Goal: Task Accomplishment & Management: Use online tool/utility

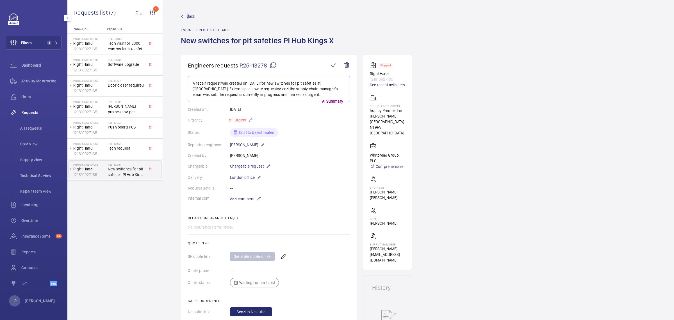
click at [188, 16] on span "Back" at bounding box center [191, 16] width 8 height 6
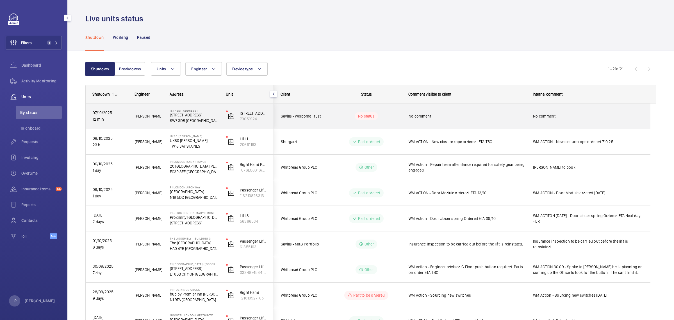
click at [336, 116] on wm-front-pills-cell "No status" at bounding box center [367, 116] width 70 height 8
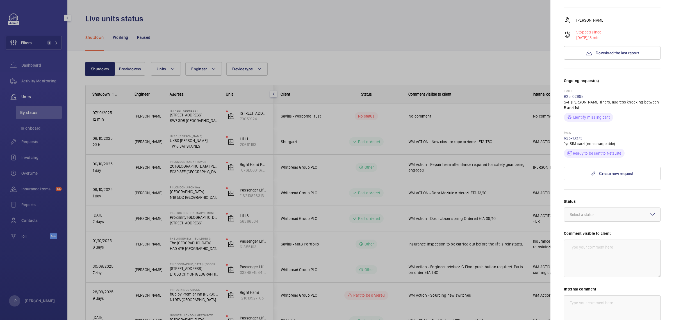
scroll to position [105, 0]
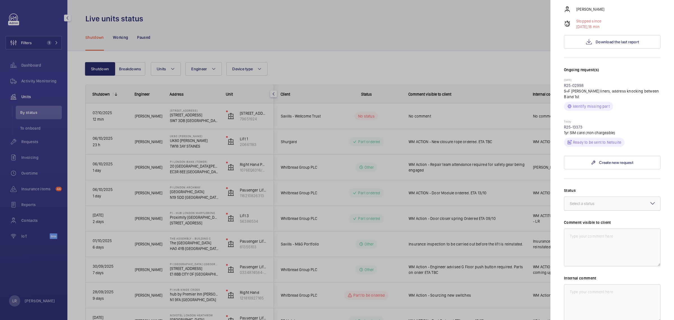
click at [615, 197] on div at bounding box center [613, 203] width 96 height 13
click at [599, 259] on span "Part to be ordered" at bounding box center [612, 262] width 85 height 6
click at [599, 231] on textarea at bounding box center [612, 247] width 97 height 38
click at [639, 232] on textarea "WM ACTION - Sourcing New sim cards" at bounding box center [612, 247] width 97 height 38
drag, startPoint x: 649, startPoint y: 231, endPoint x: 568, endPoint y: 233, distance: 81.2
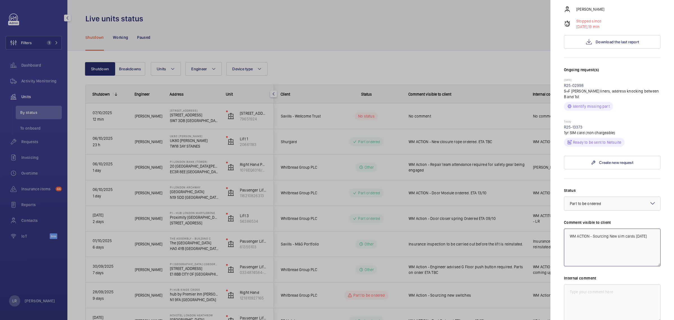
click at [568, 233] on textarea "WM ACTION - Sourcing New sim cards [DATE]" at bounding box center [612, 247] width 97 height 38
type textarea "WM ACTION - Sourcing New sim cards [DATE]"
click at [592, 289] on textarea at bounding box center [612, 303] width 97 height 38
drag, startPoint x: 592, startPoint y: 289, endPoint x: 592, endPoint y: 286, distance: 2.9
paste textarea "WM ACTION - Sourcing New sim cards [DATE]"
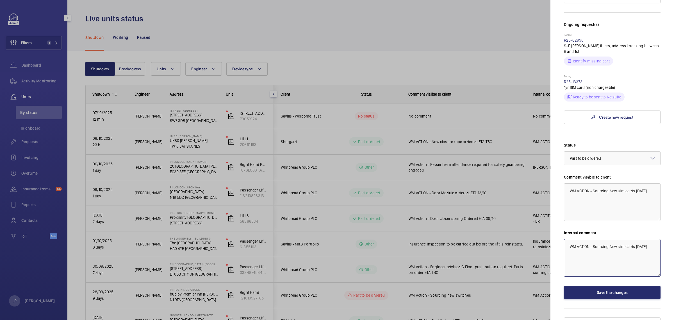
scroll to position [151, 0]
type textarea "WM ACTION - Sourcing New sim cards [DATE]"
click at [611, 285] on button "Save the changes" at bounding box center [612, 291] width 97 height 13
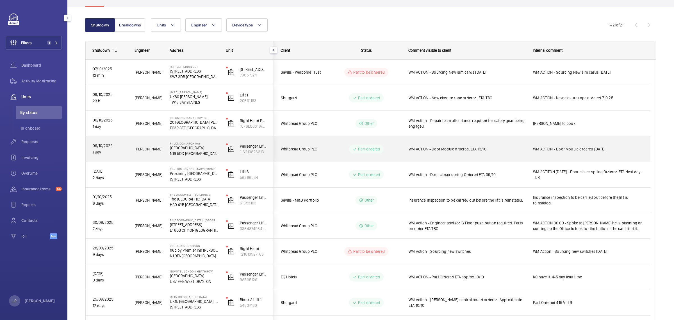
scroll to position [70, 0]
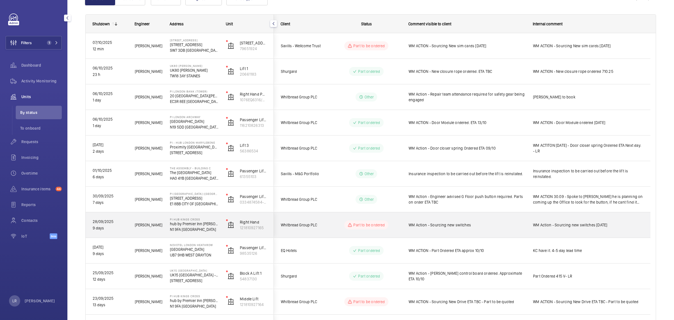
click at [392, 224] on wm-front-pills-cell "Part to be ordered" at bounding box center [367, 224] width 70 height 9
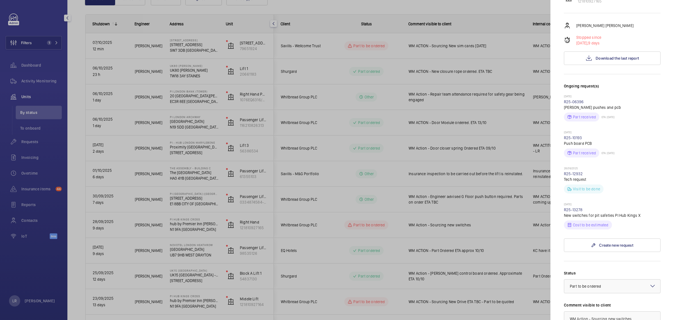
scroll to position [141, 0]
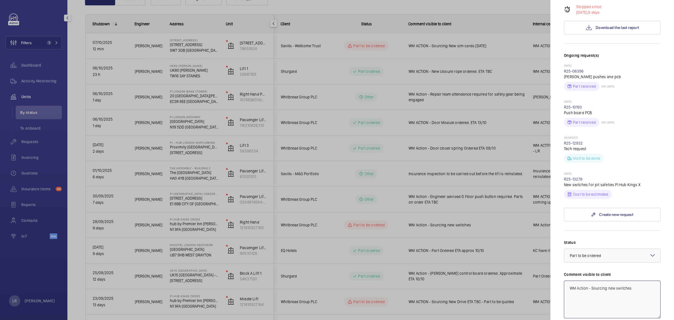
click at [634, 280] on textarea "WM Action - Sourcing new switches" at bounding box center [612, 299] width 97 height 38
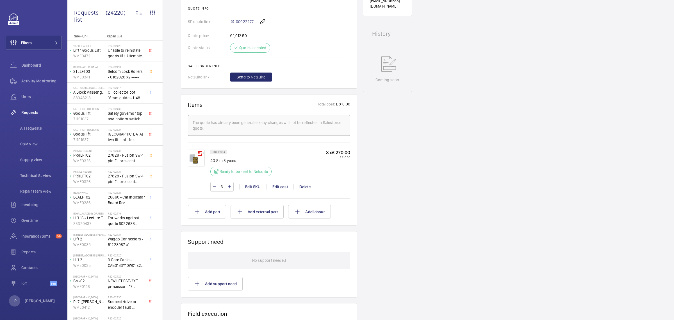
scroll to position [211, 0]
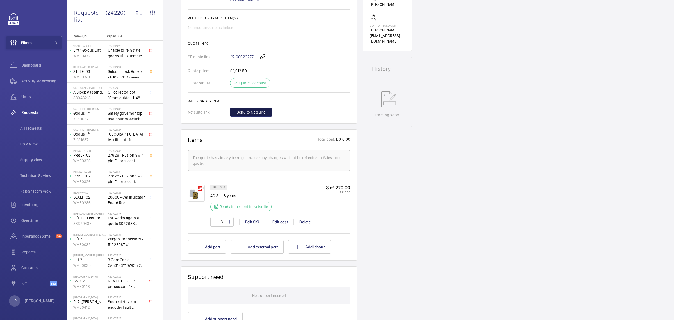
click at [255, 116] on button "Send to Netsuite" at bounding box center [251, 112] width 42 height 9
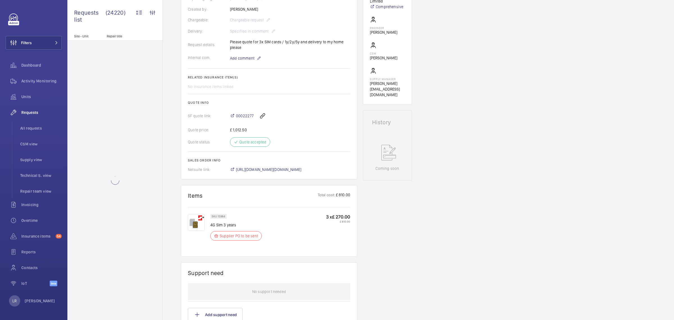
scroll to position [163, 0]
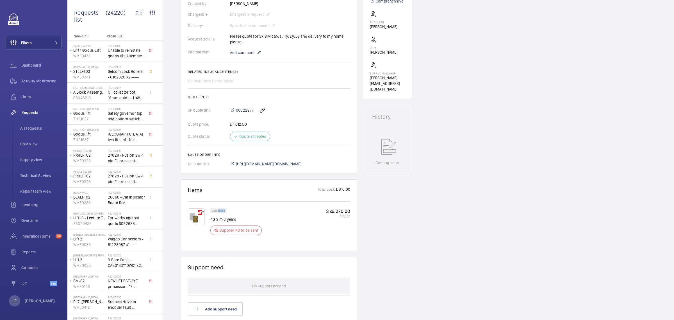
drag, startPoint x: 218, startPoint y: 209, endPoint x: 227, endPoint y: 209, distance: 8.4
click at [227, 209] on div "SKU 15984" at bounding box center [218, 210] width 16 height 5
copy p "15984"
click at [191, 217] on img at bounding box center [196, 216] width 17 height 17
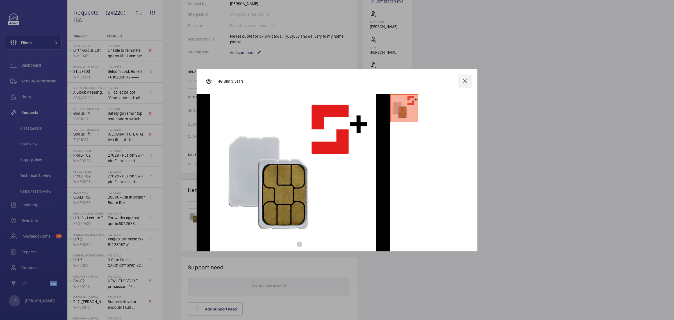
click at [469, 85] on wm-front-icon-button at bounding box center [465, 80] width 13 height 13
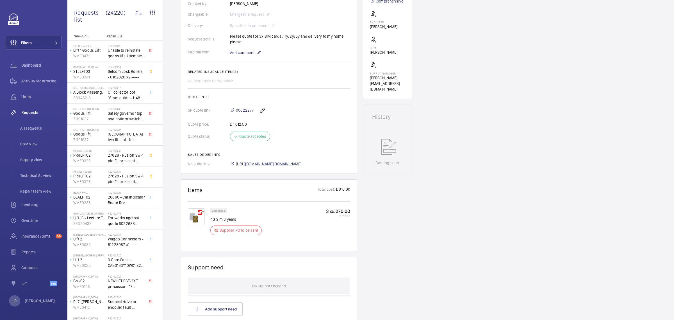
click at [283, 164] on span "https://6461500.app.netsuite.com/app/accounting/transactions/salesord.nl?id=307…" at bounding box center [269, 164] width 66 height 6
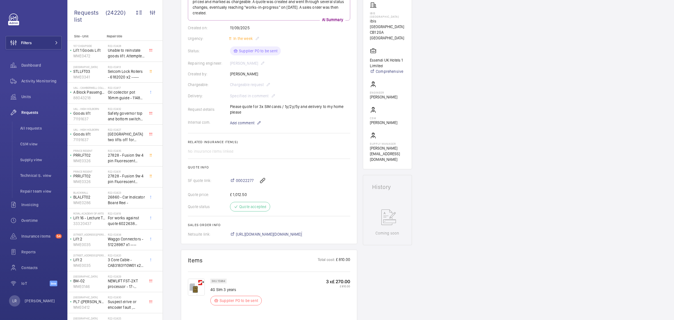
scroll to position [128, 0]
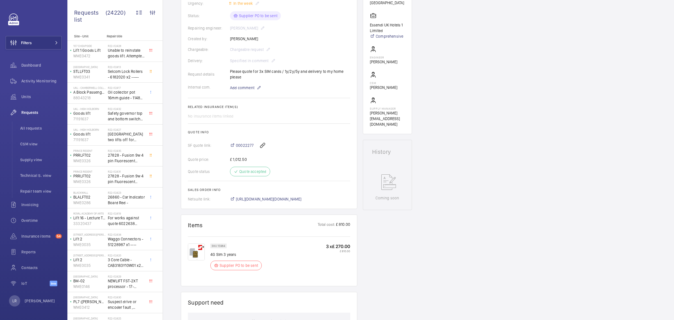
click at [346, 253] on div "3 x £ 270.00 £ 810.00" at bounding box center [338, 258] width 24 height 30
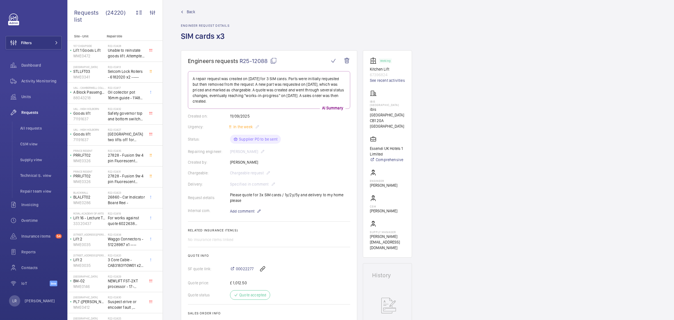
scroll to position [0, 0]
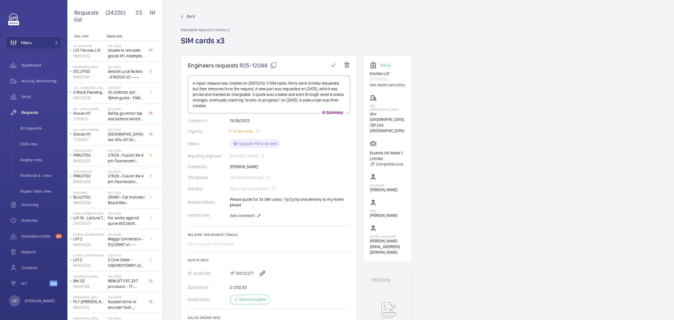
click at [272, 64] on mat-icon at bounding box center [273, 65] width 7 height 7
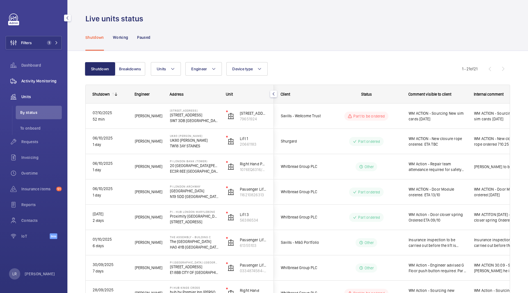
click at [49, 80] on span "Activity Monitoring" at bounding box center [41, 81] width 40 height 6
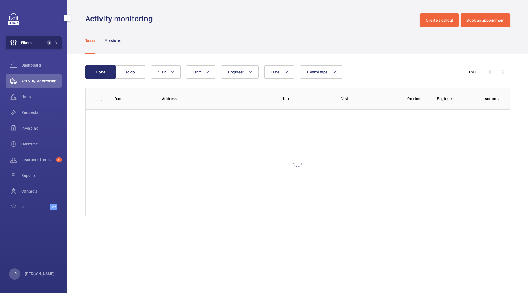
click at [46, 47] on button "Filters 1" at bounding box center [34, 42] width 56 height 13
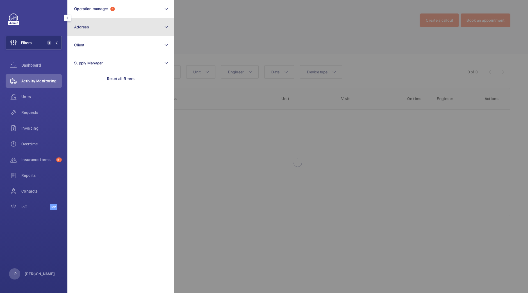
click at [108, 29] on button "Address" at bounding box center [120, 27] width 107 height 18
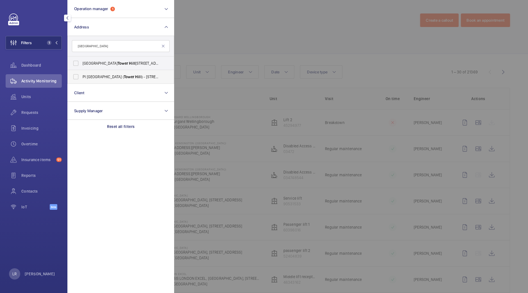
type input "Tower hill"
click at [124, 74] on span "Tower" at bounding box center [129, 76] width 10 height 4
click at [81, 74] on input "PI London City ( Tower Hill ) - 22-24 Prescot Street, CITY OF LONDON E1 8BB" at bounding box center [75, 76] width 11 height 11
checkbox input "true"
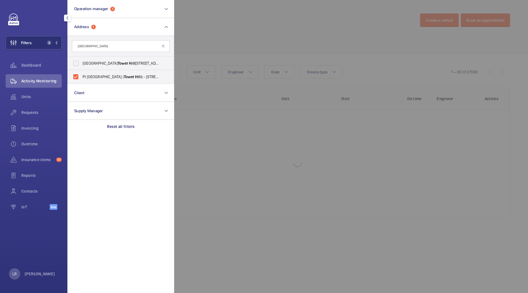
click at [247, 58] on div at bounding box center [438, 146] width 528 height 293
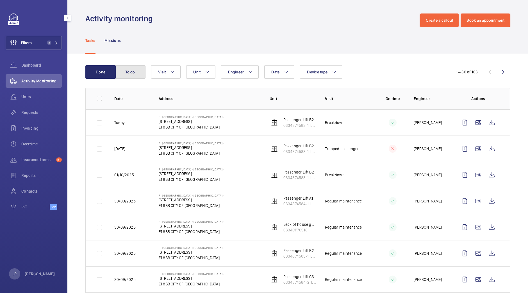
click at [140, 71] on button "To do" at bounding box center [130, 71] width 30 height 13
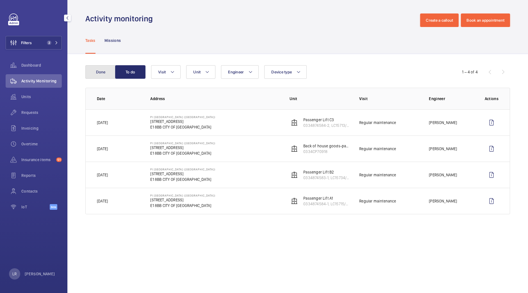
click at [96, 68] on button "Done" at bounding box center [100, 71] width 30 height 13
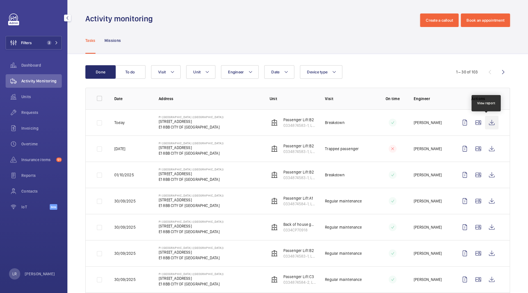
click at [488, 124] on wm-front-icon-button at bounding box center [491, 122] width 13 height 13
click at [135, 69] on button "To do" at bounding box center [130, 71] width 30 height 13
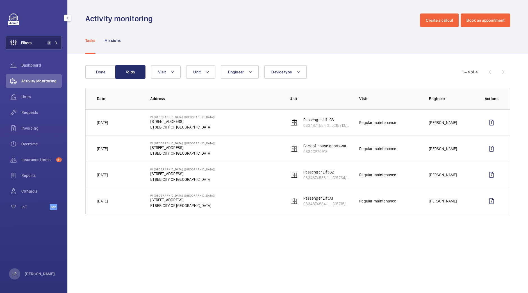
click at [23, 48] on span "Filters" at bounding box center [19, 42] width 26 height 13
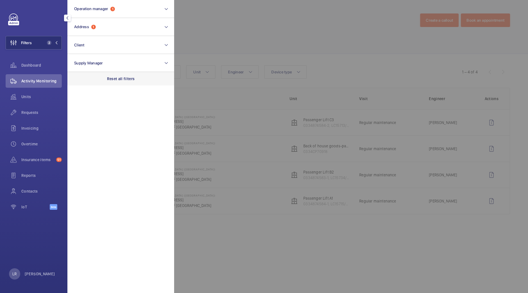
click at [100, 83] on div "Reset all filters" at bounding box center [120, 78] width 107 height 13
click at [42, 115] on span "Requests" at bounding box center [41, 113] width 40 height 6
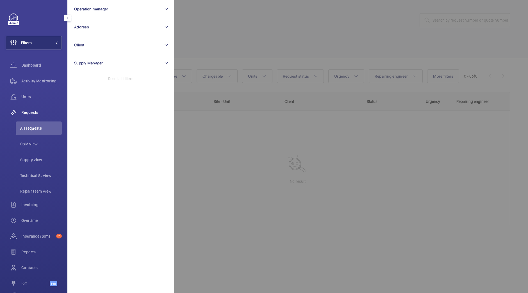
click at [254, 24] on div at bounding box center [438, 146] width 528 height 293
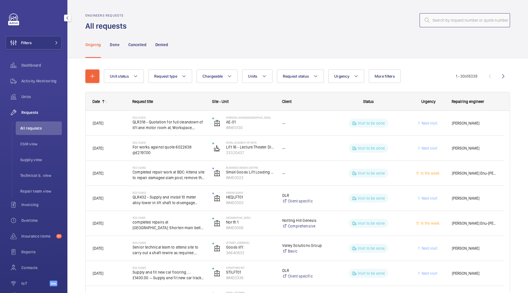
click at [467, 13] on input "text" at bounding box center [465, 20] width 90 height 14
paste input "R25-09068"
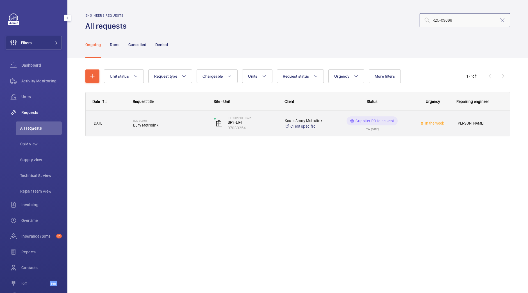
type input "R25-09068"
click at [182, 129] on div "R25-09068 Bury Metrolink" at bounding box center [170, 123] width 74 height 16
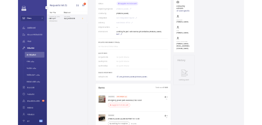
scroll to position [176, 0]
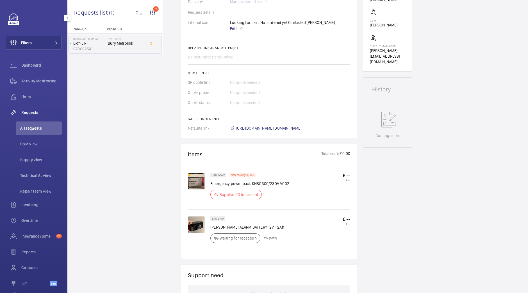
click at [360, 228] on div "Engineers requests R25-09068 A repair request was created on 2025-07-04 for a B…" at bounding box center [345, 171] width 365 height 585
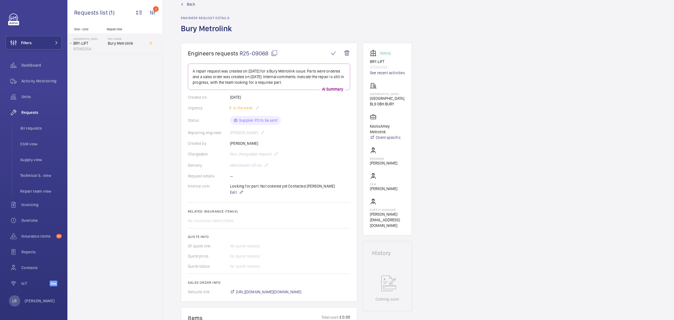
scroll to position [0, 0]
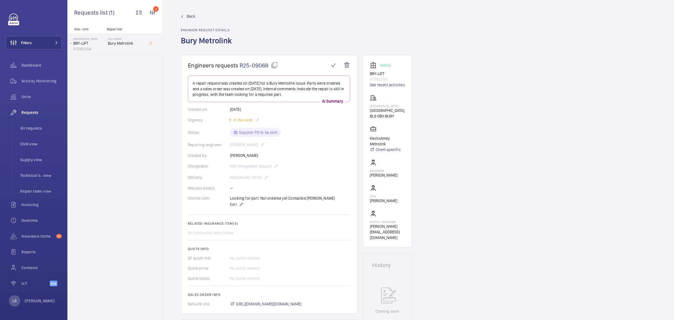
click at [189, 17] on span "Back" at bounding box center [191, 16] width 8 height 6
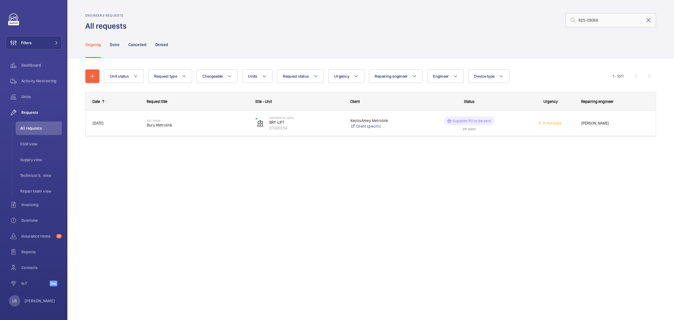
click at [528, 22] on mat-icon at bounding box center [649, 20] width 7 height 7
click at [528, 20] on input "R25 13390" at bounding box center [611, 20] width 90 height 14
click at [117, 47] on p "Done" at bounding box center [114, 45] width 9 height 6
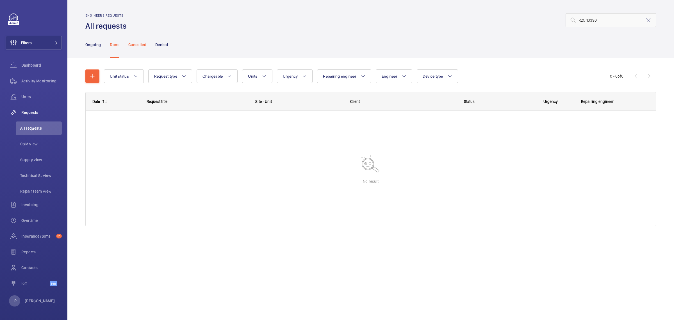
click at [130, 47] on p "Cancelled" at bounding box center [137, 45] width 18 height 6
click at [169, 47] on div "Ongoing Done Cancelled Denied" at bounding box center [370, 44] width 571 height 27
click at [162, 44] on p "Denied" at bounding box center [161, 45] width 13 height 6
click at [528, 21] on input "R25 13390" at bounding box center [611, 20] width 90 height 14
click at [528, 20] on input "R25-13390" at bounding box center [611, 20] width 90 height 14
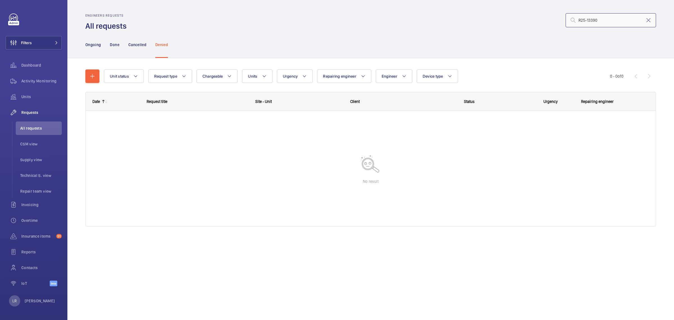
drag, startPoint x: 588, startPoint y: 20, endPoint x: 591, endPoint y: 23, distance: 4.6
click at [528, 20] on input "R25-13390" at bounding box center [611, 20] width 90 height 14
type input "13390"
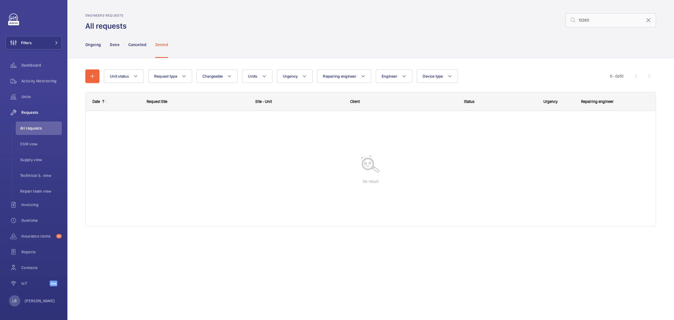
click at [85, 48] on div "Ongoing Done Cancelled Denied" at bounding box center [370, 44] width 607 height 27
click at [94, 44] on p "Ongoing" at bounding box center [92, 45] width 15 height 6
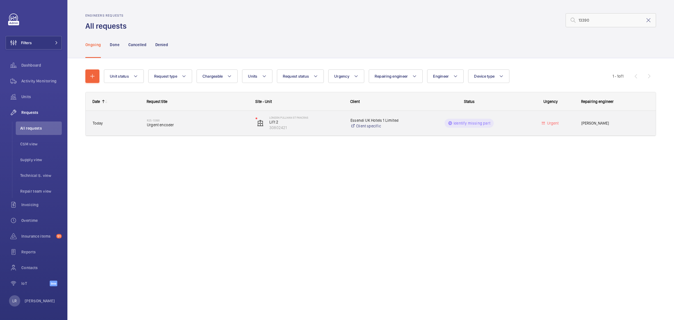
click at [171, 133] on div "R25-13390 Urgent encoder" at bounding box center [194, 122] width 108 height 25
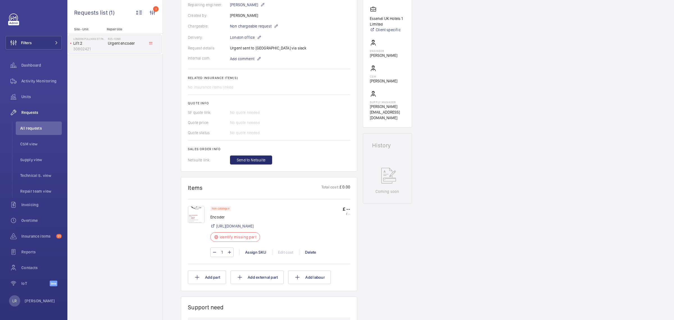
scroll to position [141, 0]
click at [254, 224] on link "https://www.liftcomponents.co.uk/catalog/product/view/id/11883/category/37/" at bounding box center [234, 226] width 37 height 6
click at [202, 213] on img at bounding box center [196, 213] width 17 height 17
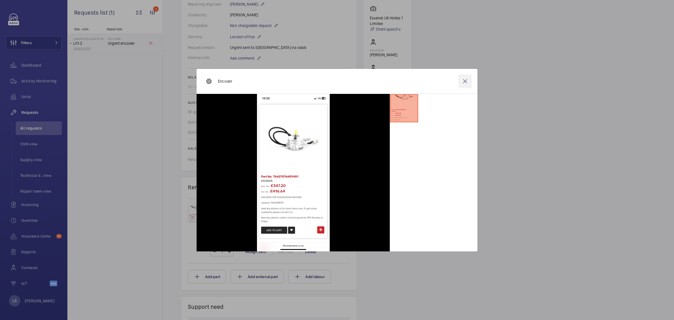
click at [470, 82] on wm-front-icon-button at bounding box center [465, 80] width 13 height 13
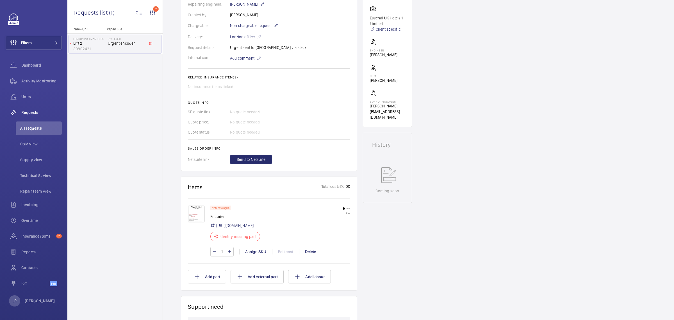
click at [247, 256] on div "Non catalogue Encoder https://www.liftcomponents.co.uk/catalog/product/view/id/…" at bounding box center [280, 233] width 140 height 56
click at [252, 251] on div "Assign SKU" at bounding box center [255, 252] width 33 height 6
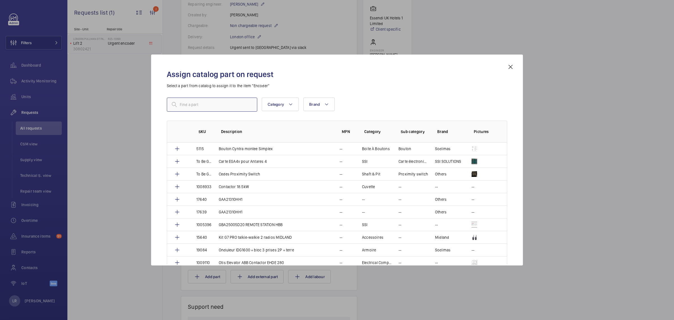
click at [225, 107] on input "text" at bounding box center [212, 105] width 90 height 14
paste input "1010465"
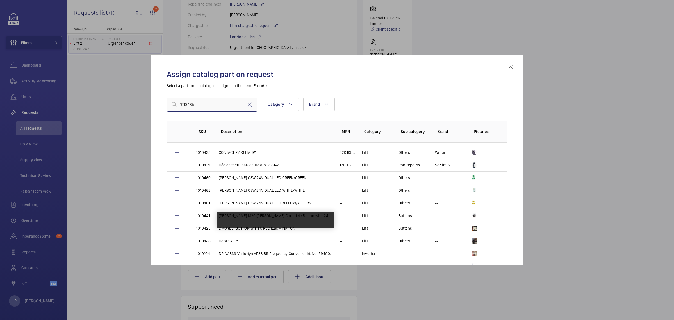
scroll to position [281, 0]
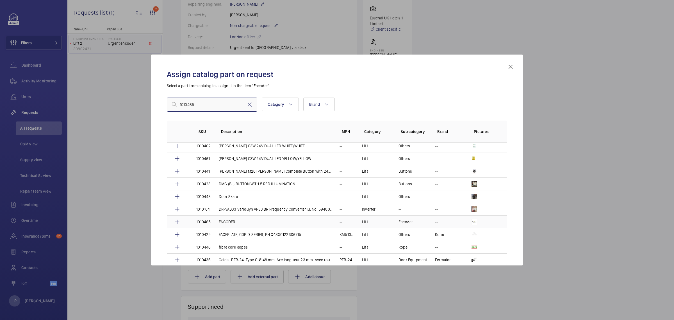
type input "1010465"
click at [259, 222] on td "ENCODER" at bounding box center [272, 221] width 121 height 13
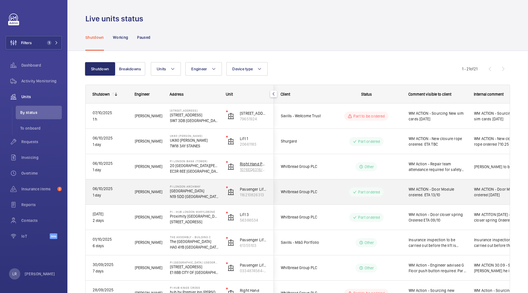
scroll to position [35, 0]
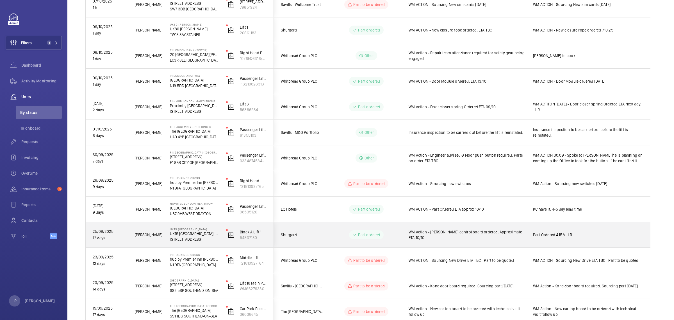
scroll to position [70, 0]
